Goal: Task Accomplishment & Management: Use online tool/utility

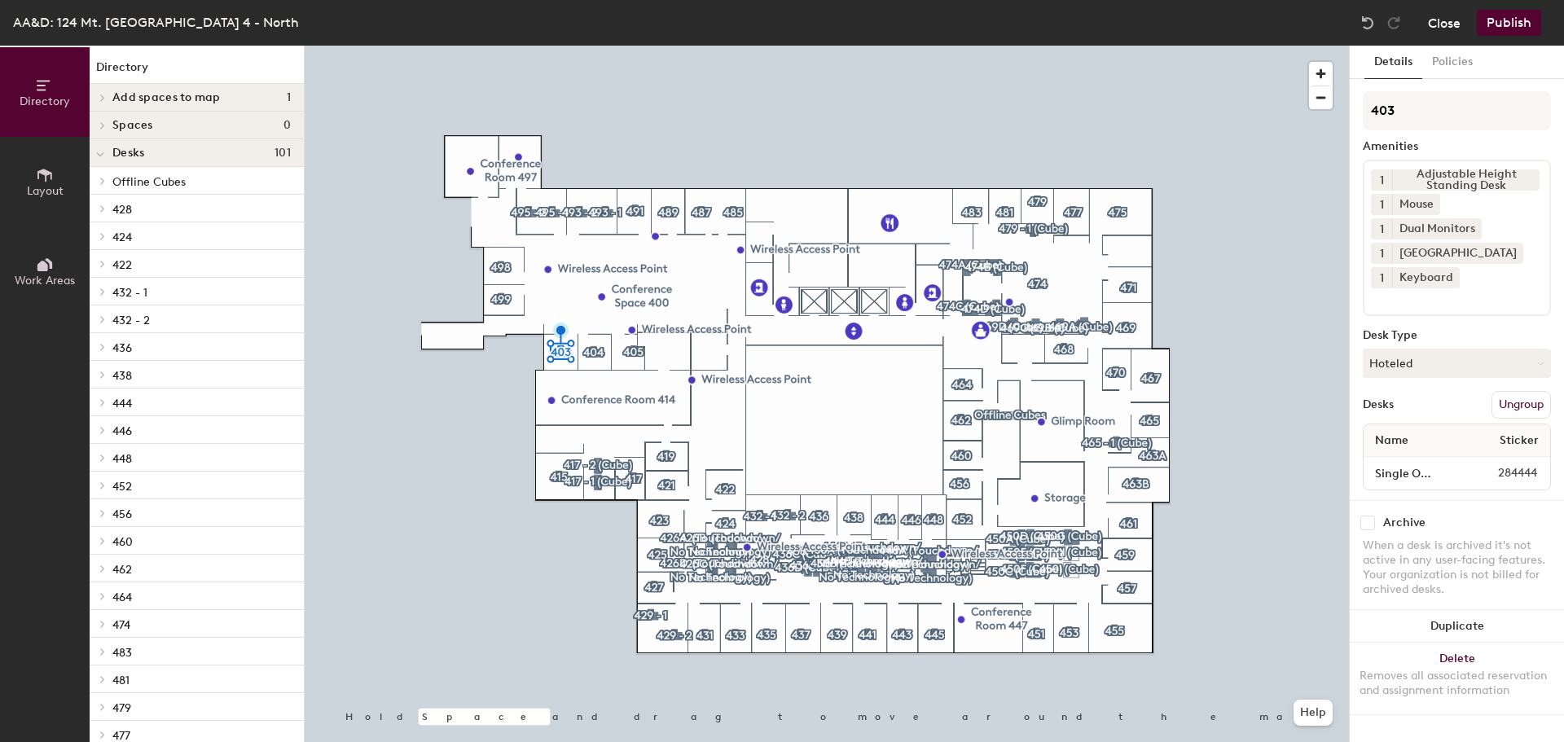
click at [1452, 20] on button "Close" at bounding box center [1444, 23] width 33 height 26
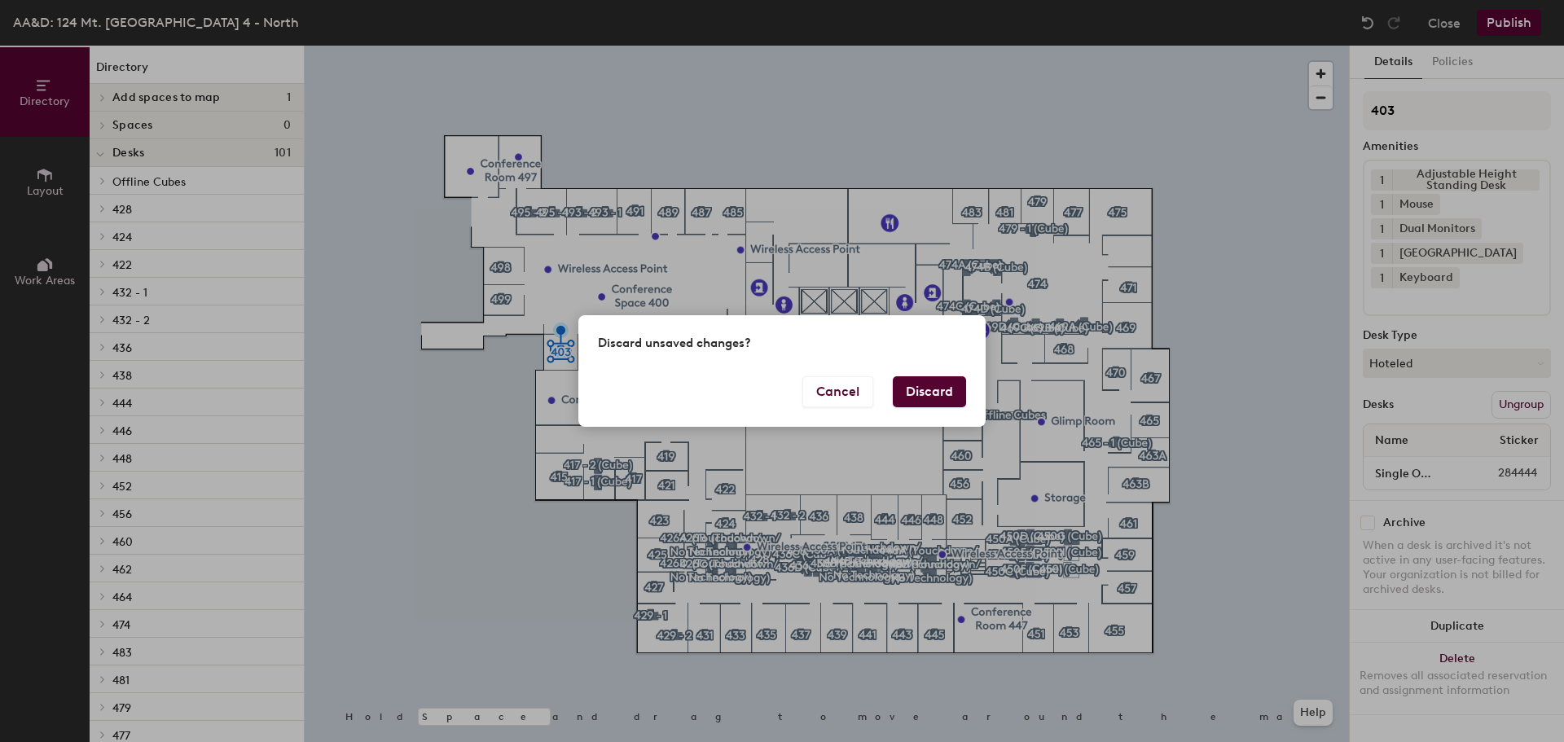
click at [925, 397] on button "Discard" at bounding box center [929, 391] width 73 height 31
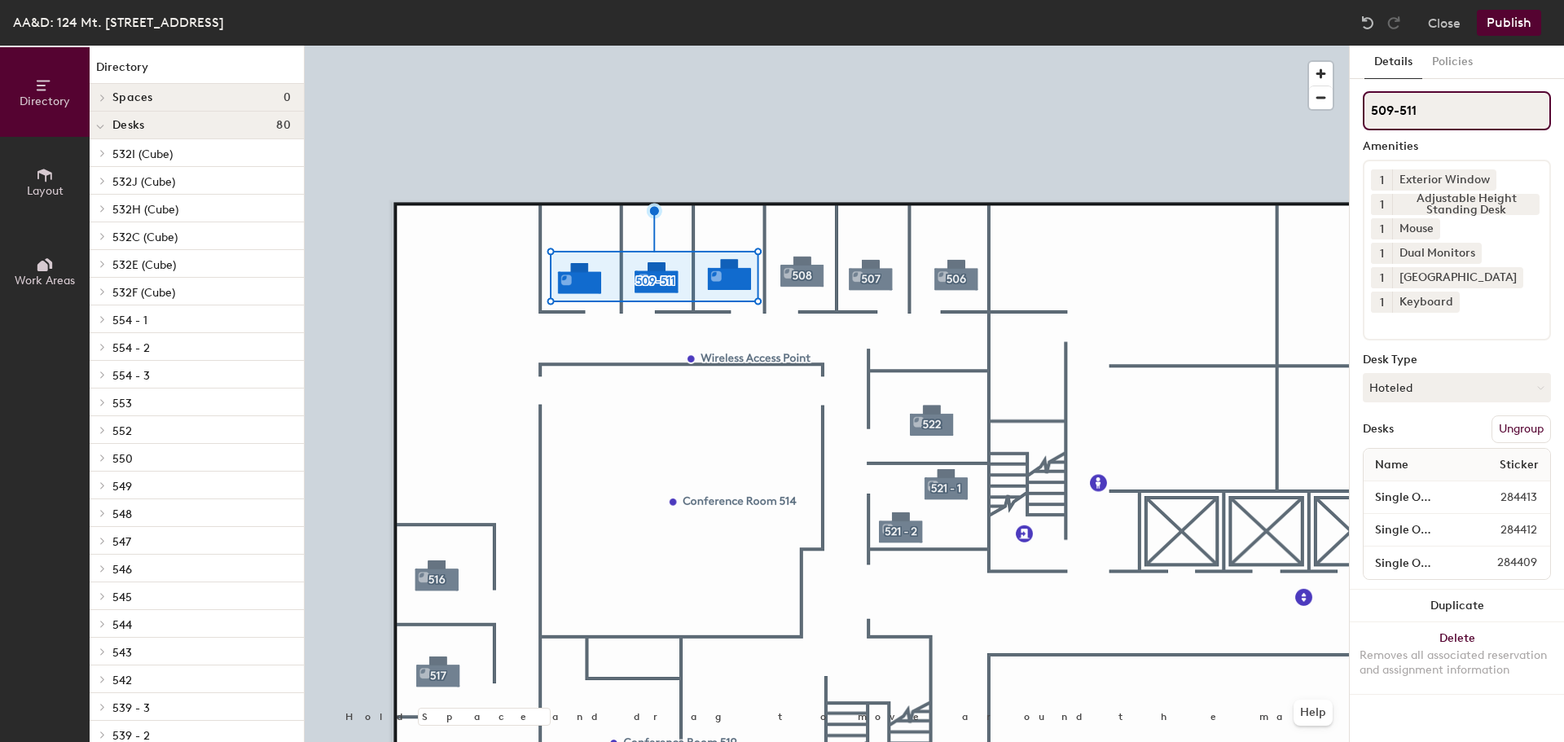
click at [1443, 108] on input "509-511" at bounding box center [1457, 110] width 188 height 39
type input "509-511 (CRO Desks)"
click at [1516, 24] on button "Publish" at bounding box center [1509, 23] width 64 height 26
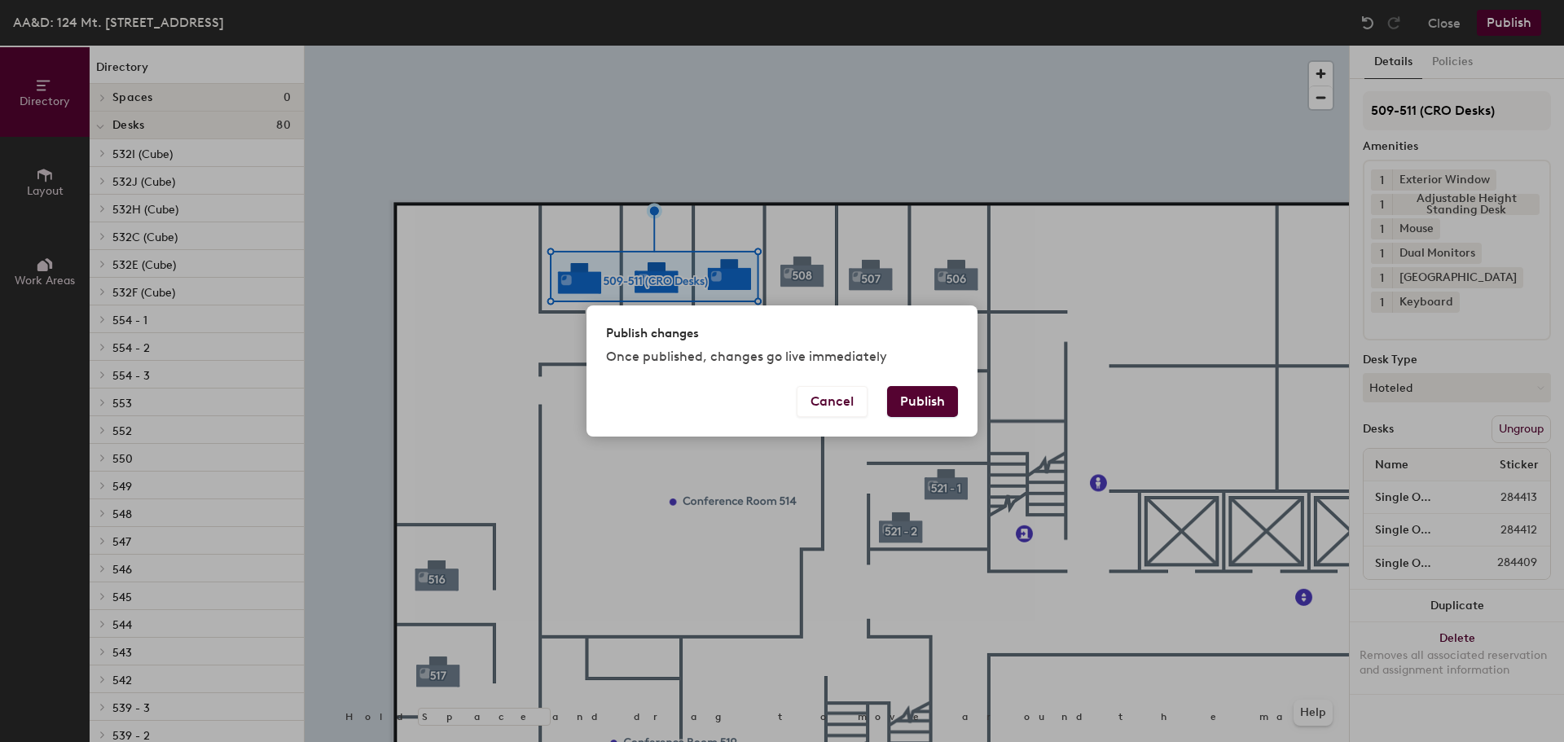
click at [948, 403] on button "Publish" at bounding box center [922, 401] width 71 height 31
